Goal: Book appointment/travel/reservation

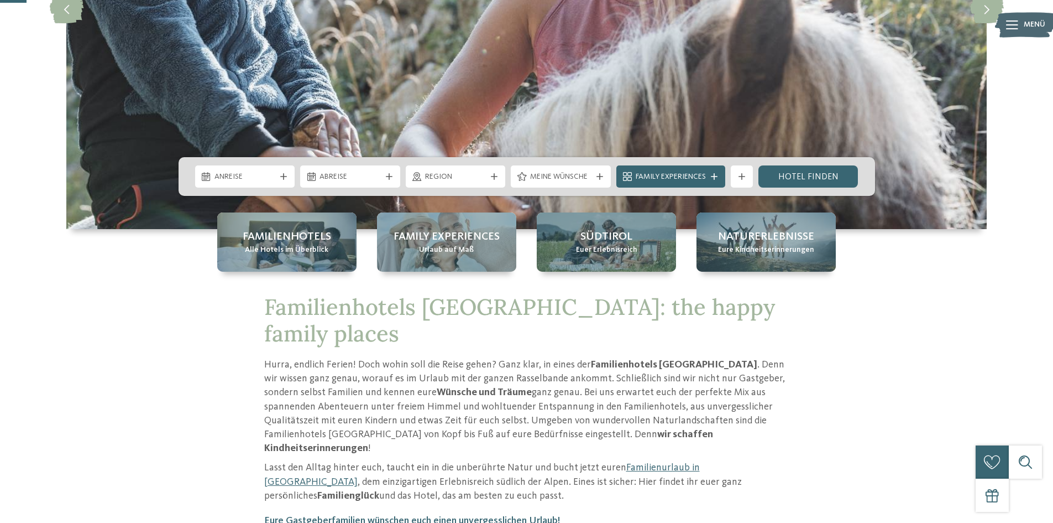
scroll to position [111, 0]
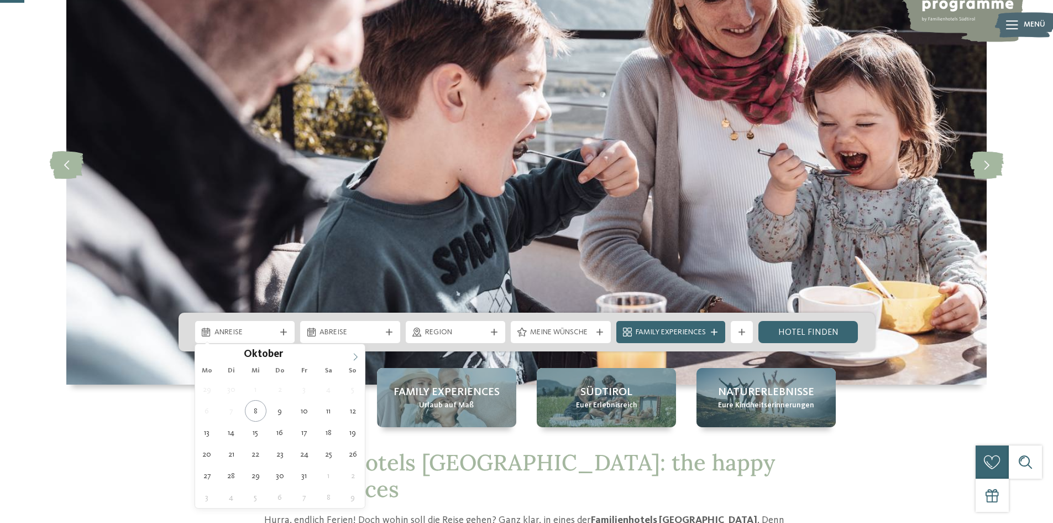
click at [353, 357] on icon at bounding box center [356, 357] width 8 height 8
type div "28.12.2025"
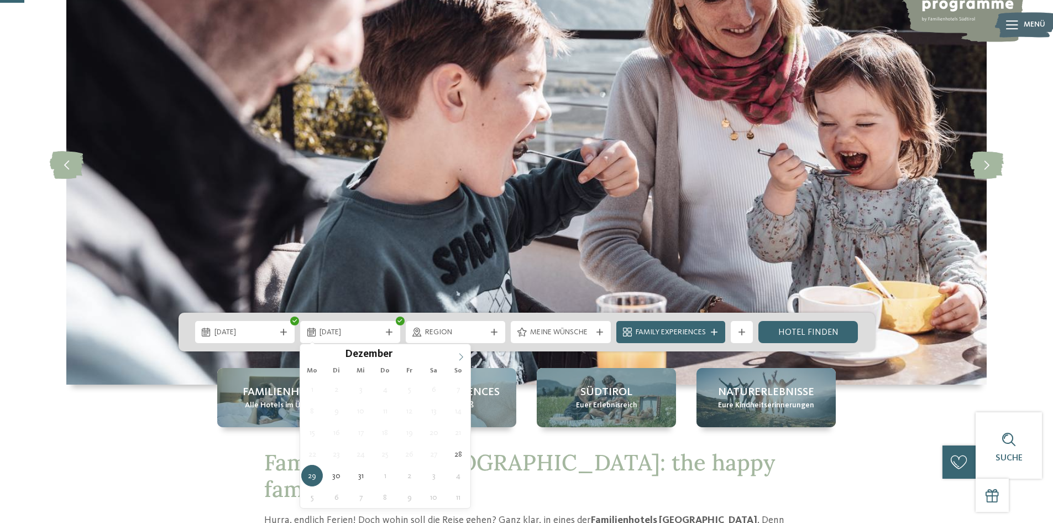
type input "****"
click at [455, 356] on span at bounding box center [461, 353] width 19 height 19
type div "04.01.2026"
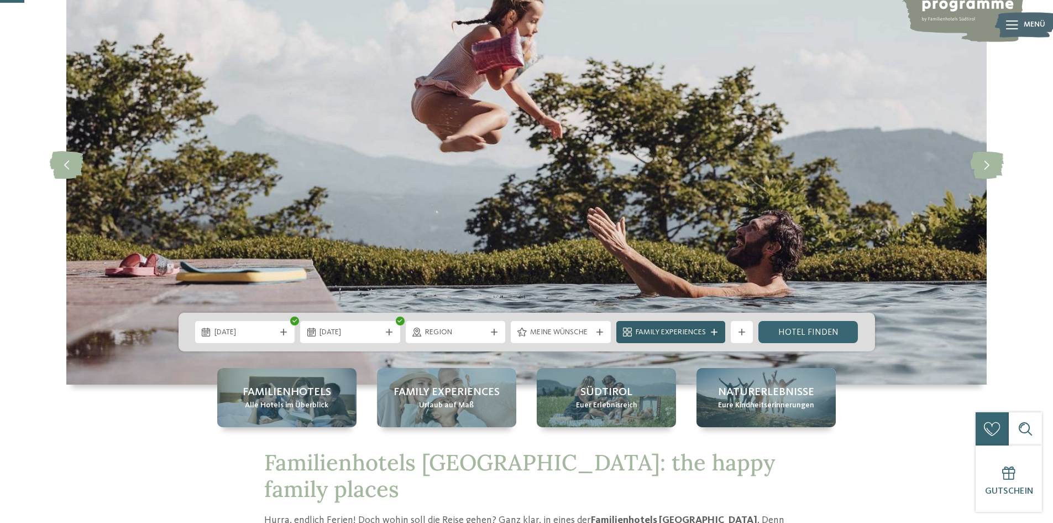
click at [662, 332] on span "Family Experiences" at bounding box center [671, 332] width 70 height 11
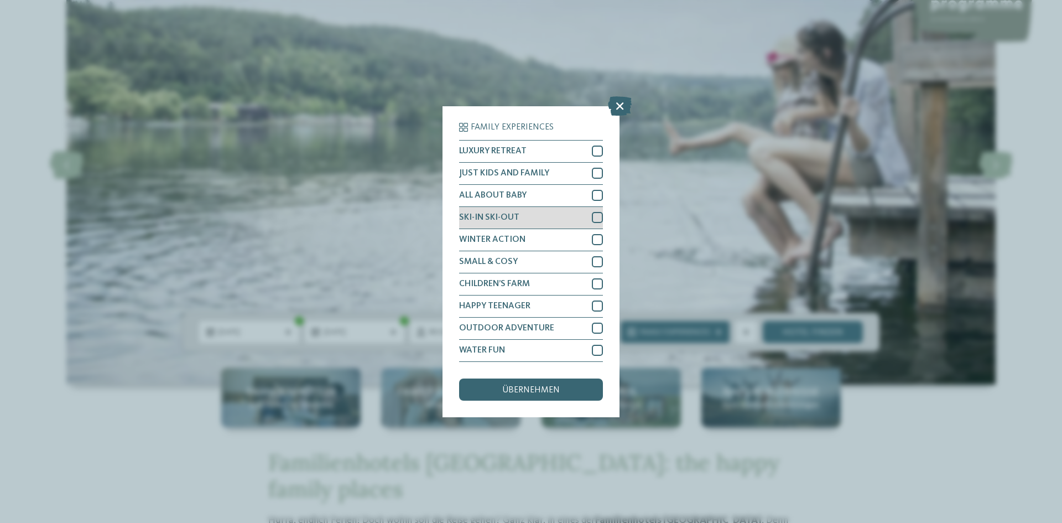
click at [594, 216] on div at bounding box center [597, 217] width 11 height 11
click at [553, 386] on span "übernehmen" at bounding box center [531, 389] width 58 height 9
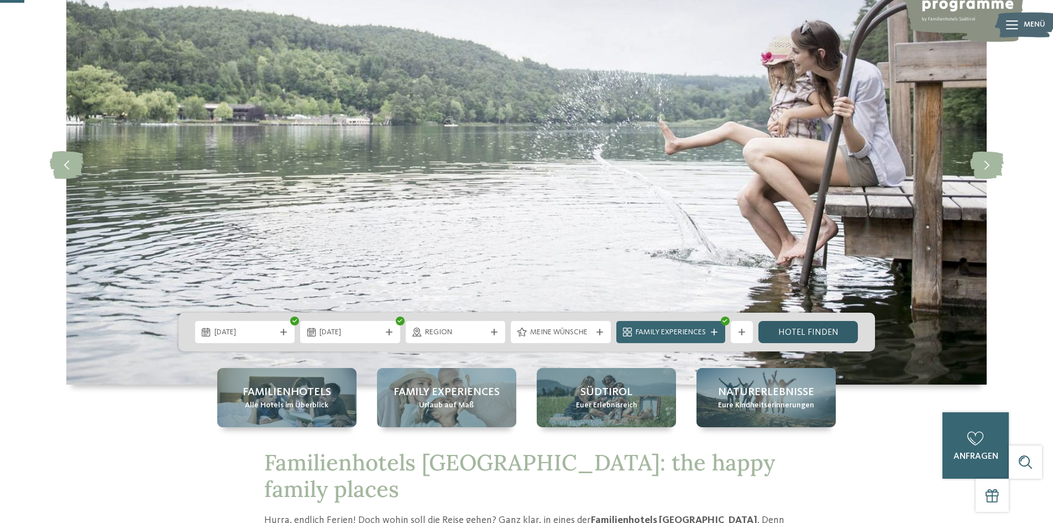
click at [819, 333] on link "Hotel finden" at bounding box center [809, 332] width 100 height 22
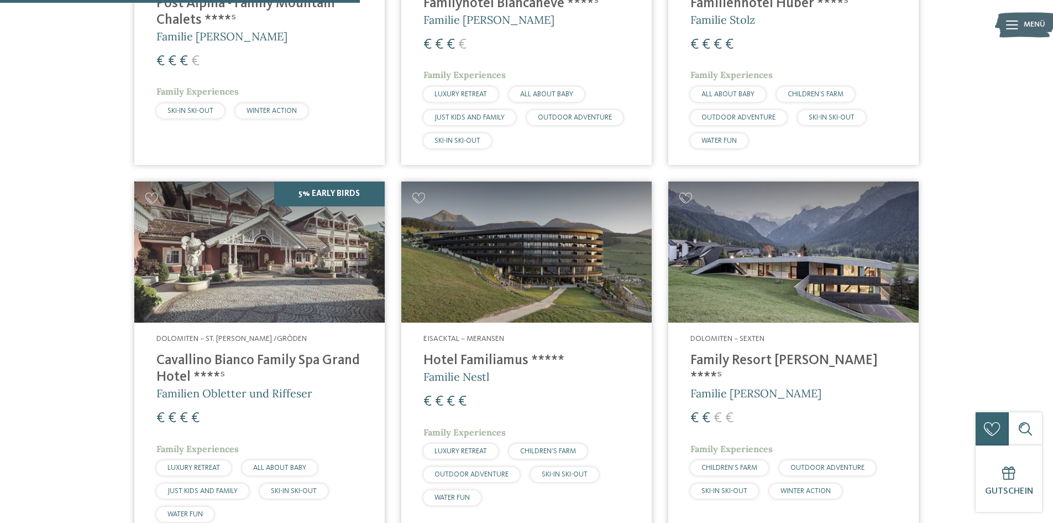
scroll to position [639, 0]
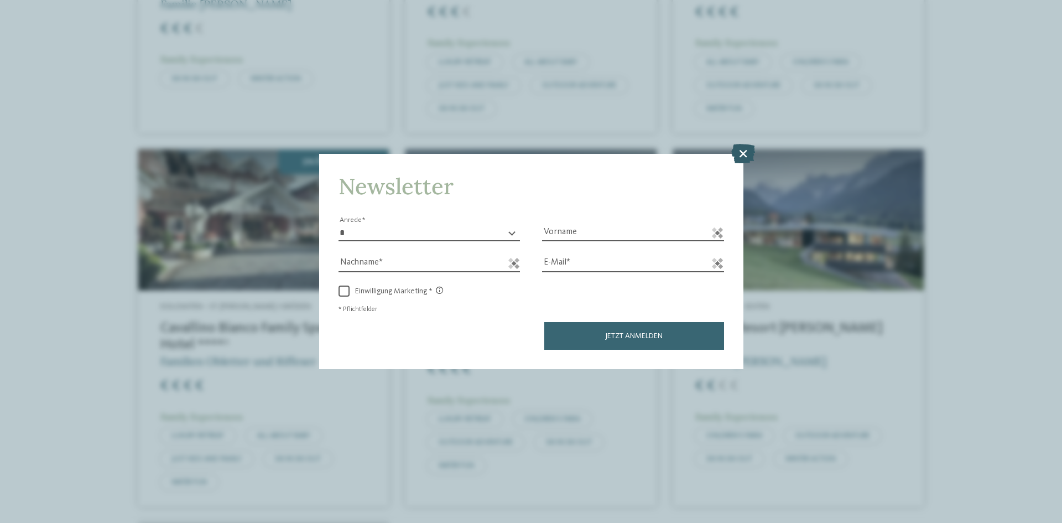
click at [738, 153] on icon at bounding box center [743, 153] width 24 height 19
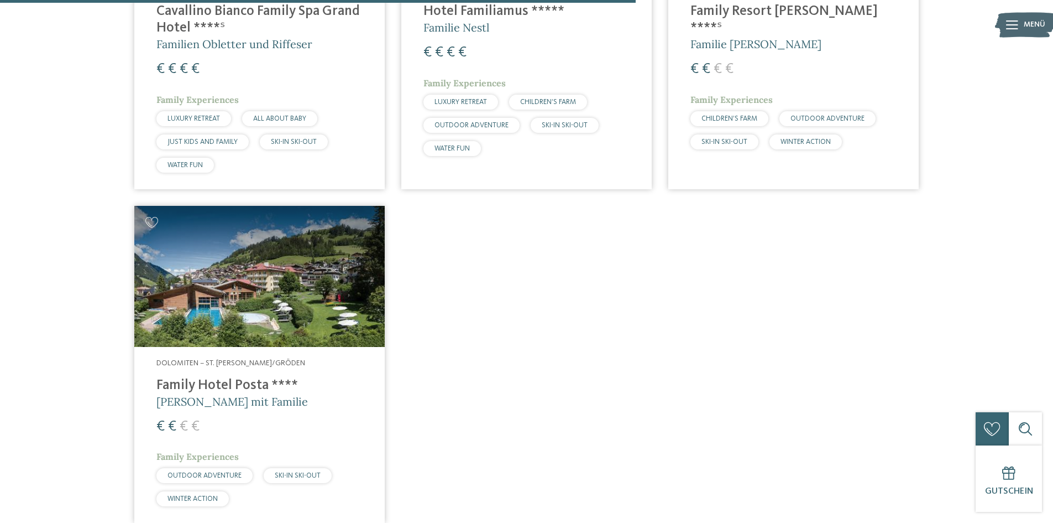
scroll to position [971, 0]
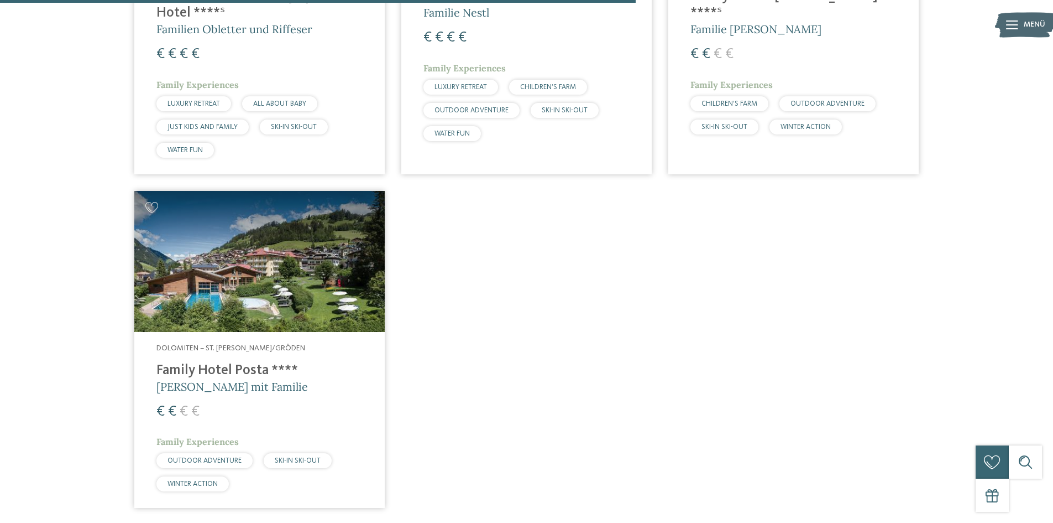
click at [181, 371] on h4 "Family Hotel Posta ****" at bounding box center [259, 370] width 206 height 17
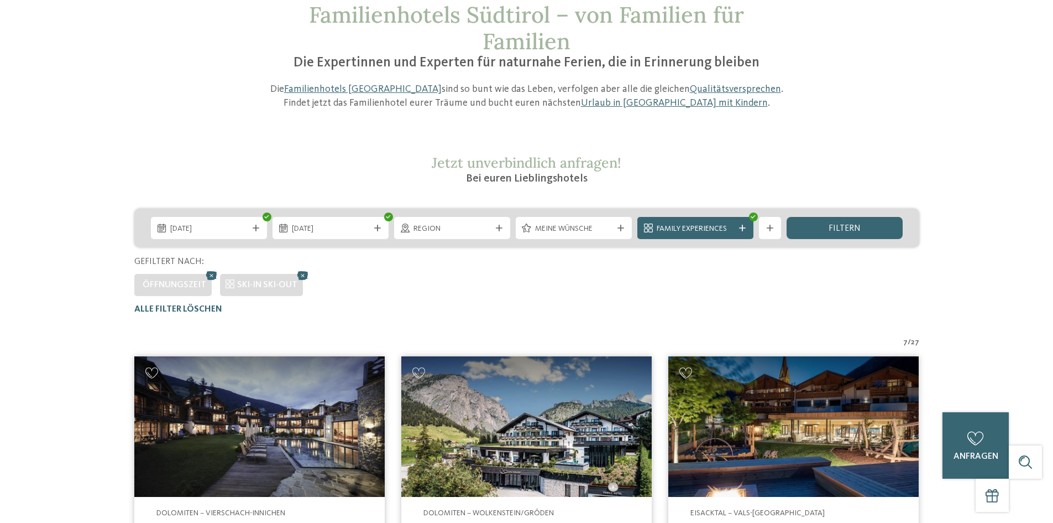
scroll to position [0, 0]
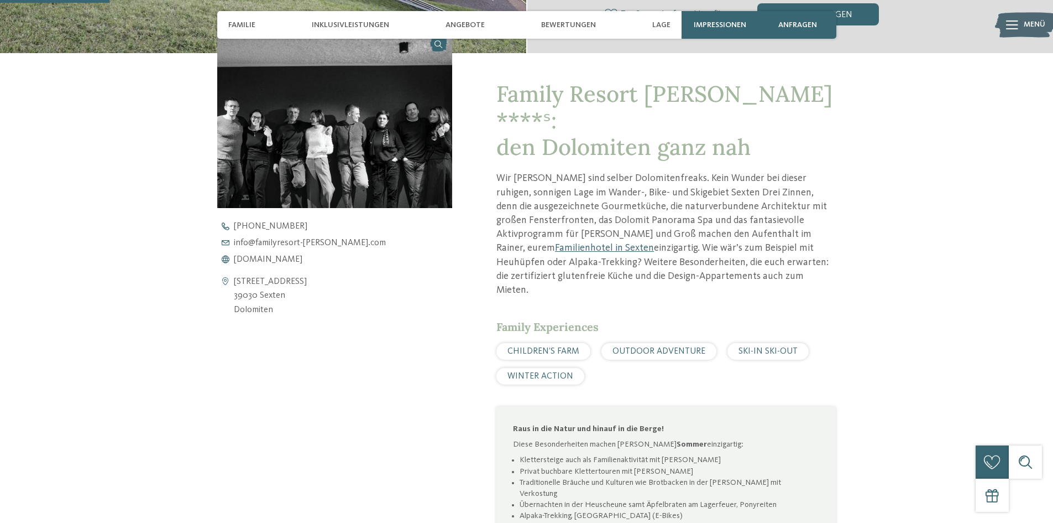
scroll to position [442, 0]
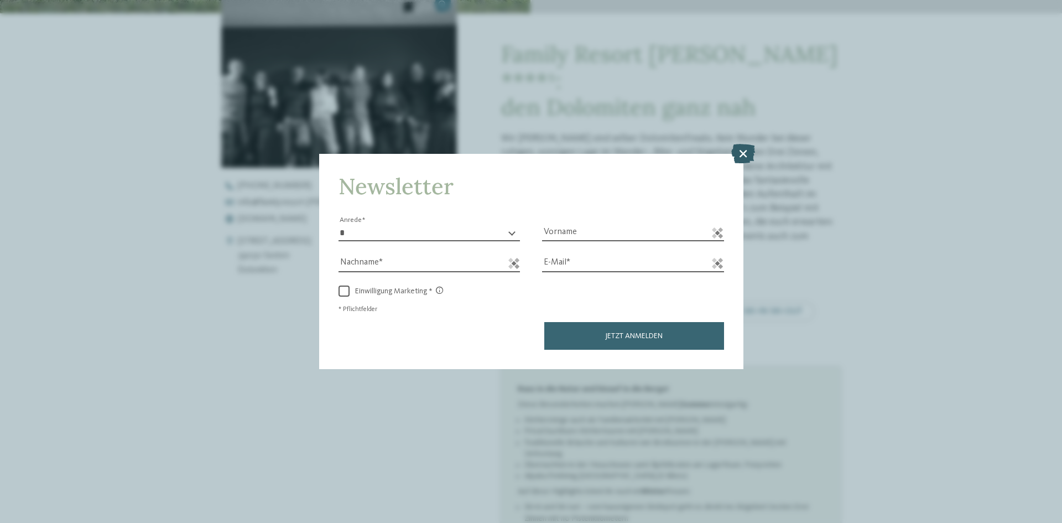
click at [740, 155] on icon at bounding box center [743, 153] width 24 height 19
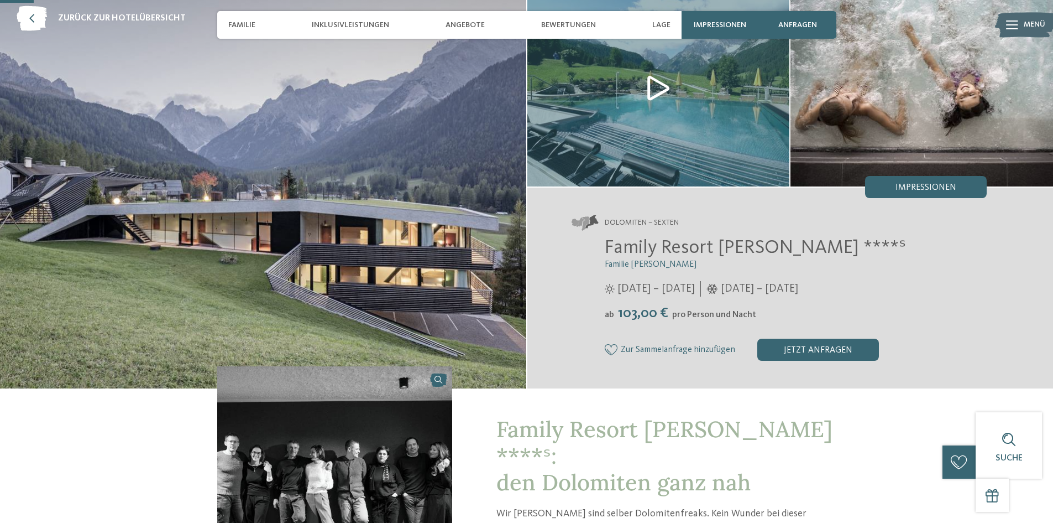
scroll to position [55, 0]
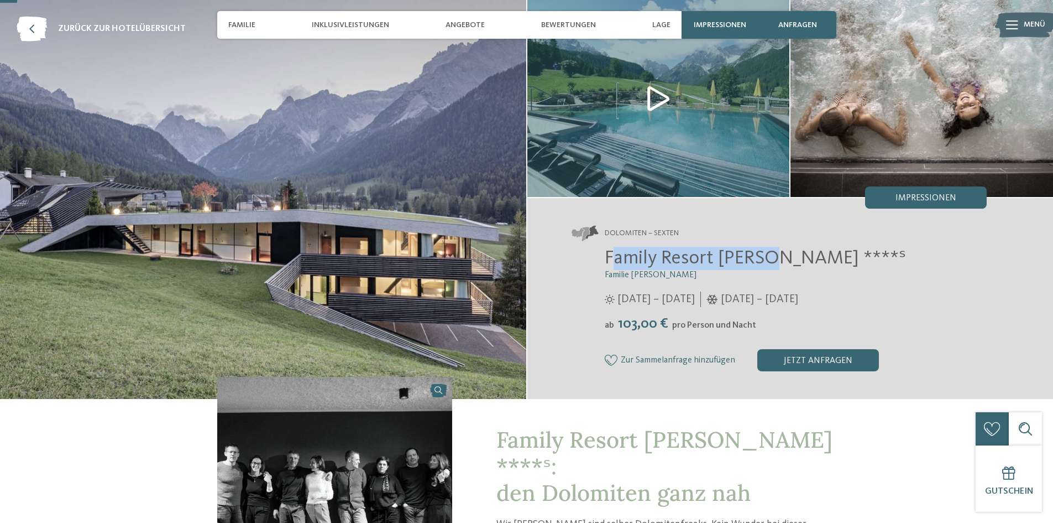
drag, startPoint x: 612, startPoint y: 257, endPoint x: 768, endPoint y: 261, distance: 156.6
click at [768, 261] on span "Family Resort Rainer ****ˢ" at bounding box center [755, 257] width 301 height 19
copy span "amily Resort Rainer"
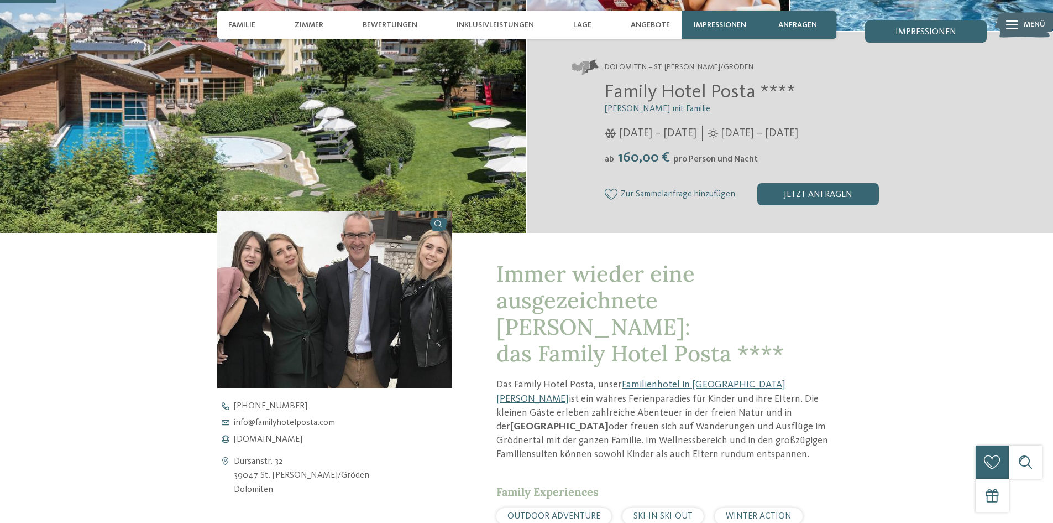
scroll to position [166, 0]
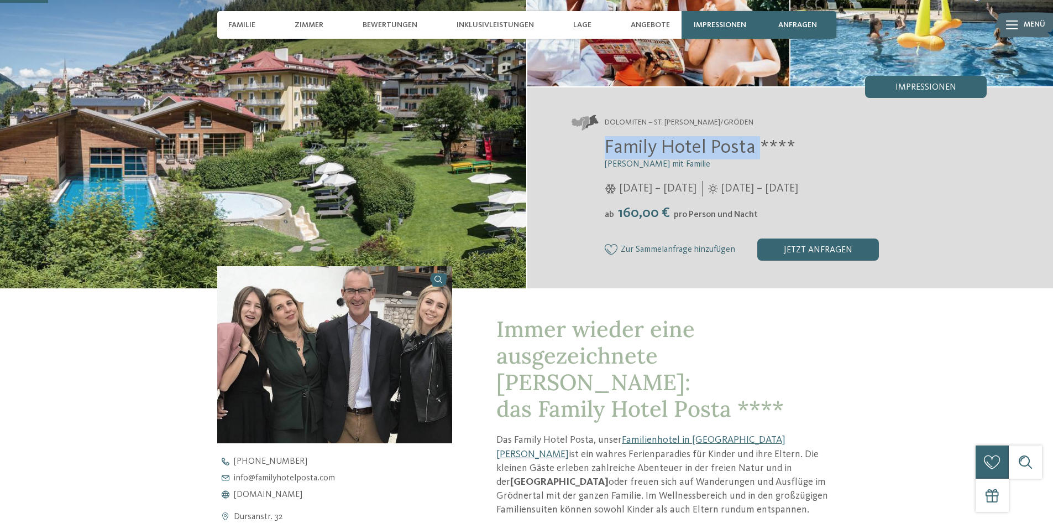
drag, startPoint x: 607, startPoint y: 147, endPoint x: 758, endPoint y: 147, distance: 151.5
click at [758, 147] on span "Family Hotel Posta ****" at bounding box center [700, 147] width 191 height 19
copy span "Family Hotel Posta"
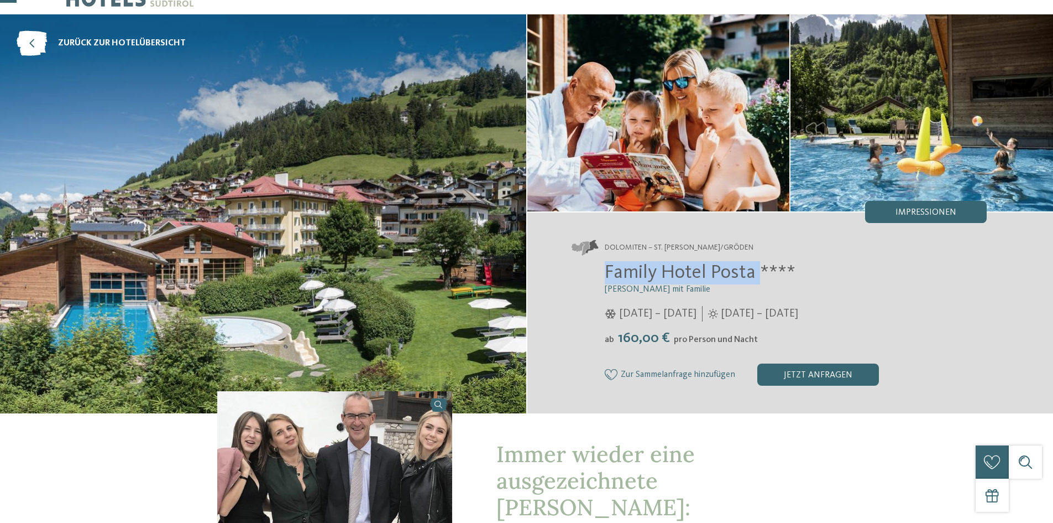
scroll to position [0, 0]
